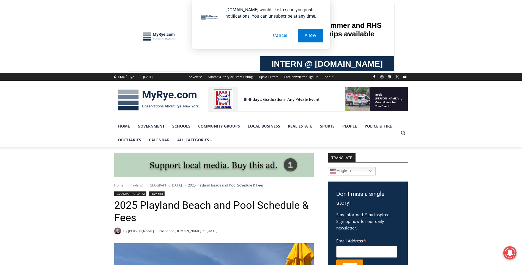
click at [281, 34] on button "Cancel" at bounding box center [280, 36] width 28 height 14
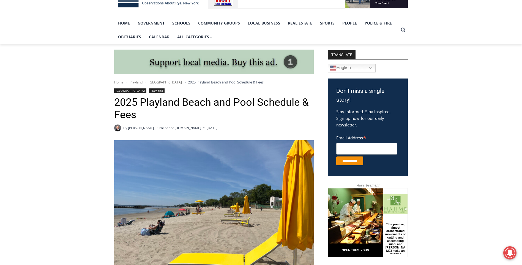
scroll to position [110, 0]
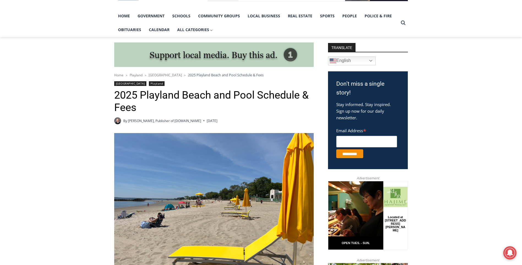
click at [121, 75] on span "Home" at bounding box center [118, 75] width 9 height 5
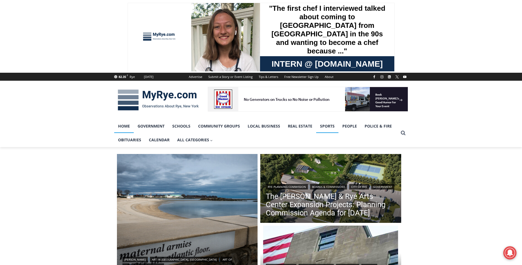
click at [330, 125] on link "Sports" at bounding box center [327, 126] width 22 height 14
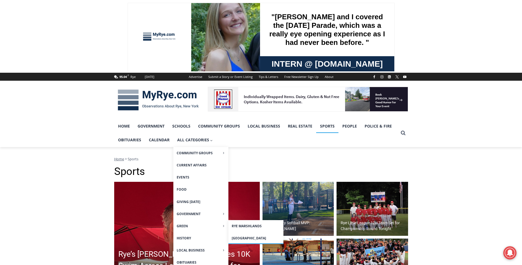
click at [244, 238] on link "[GEOGRAPHIC_DATA]" at bounding box center [255, 238] width 55 height 12
